Goal: Information Seeking & Learning: Find specific fact

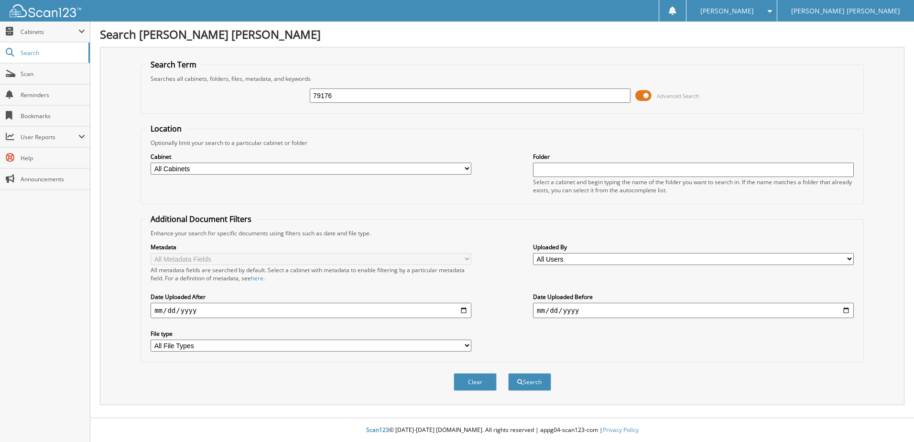
type input "79176"
click at [508, 373] on button "Search" at bounding box center [529, 382] width 43 height 18
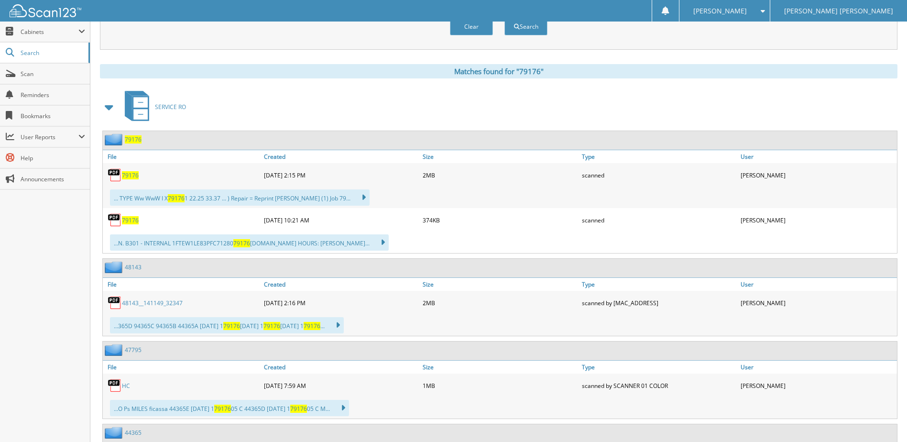
scroll to position [382, 0]
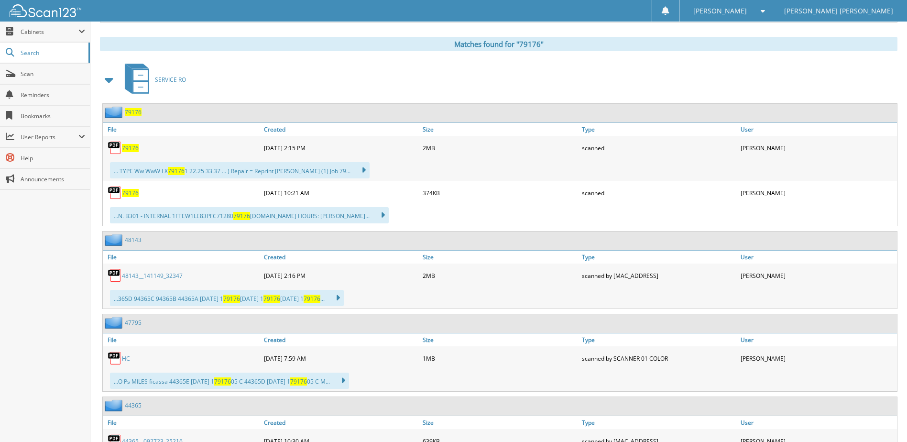
click at [128, 146] on span "79176" at bounding box center [130, 148] width 17 height 8
click at [122, 193] on span "79176" at bounding box center [130, 193] width 17 height 8
